Goal: Transaction & Acquisition: Purchase product/service

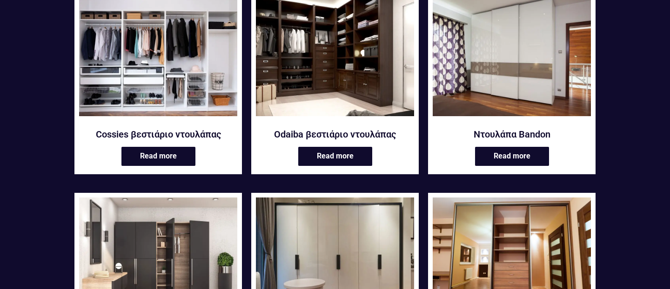
scroll to position [137, 0]
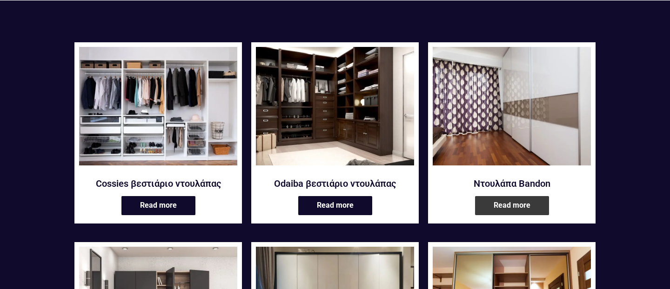
click at [533, 203] on link "Read more" at bounding box center [512, 205] width 74 height 19
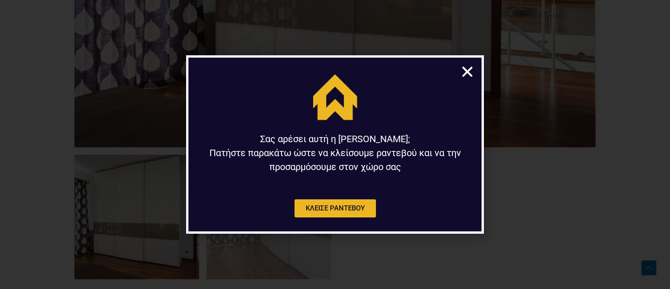
scroll to position [512, 0]
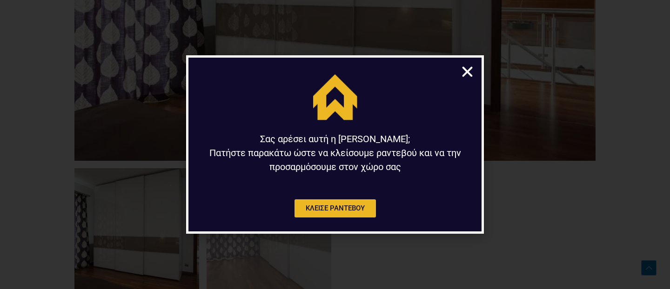
click link "Close" at bounding box center [467, 72] width 14 height 14
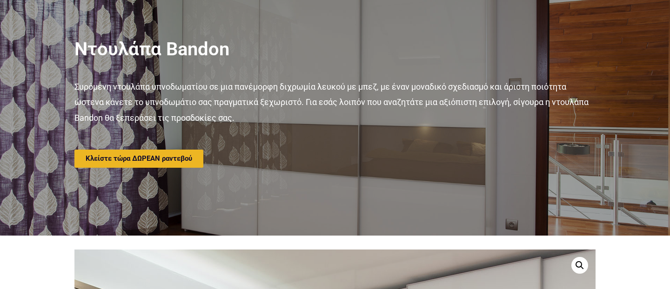
scroll to position [0, 0]
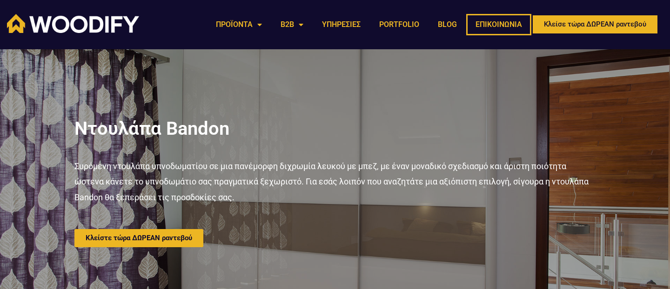
click at [501, 27] on link "ΕΠΙΚΟΙΝΩΝΙΑ" at bounding box center [498, 24] width 65 height 21
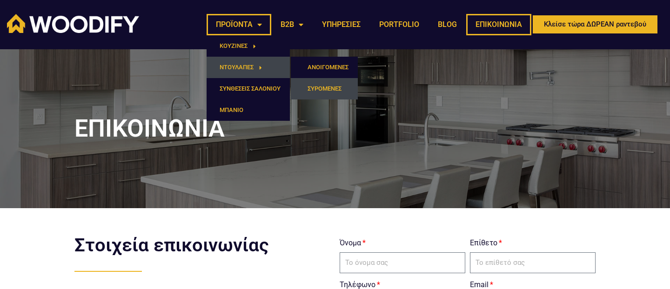
click at [317, 87] on link "ΣΥΡΟΜΕΝΕΣ" at bounding box center [324, 88] width 67 height 21
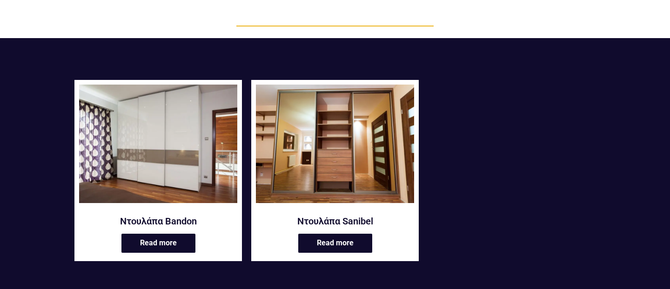
scroll to position [133, 0]
